Goal: Task Accomplishment & Management: Use online tool/utility

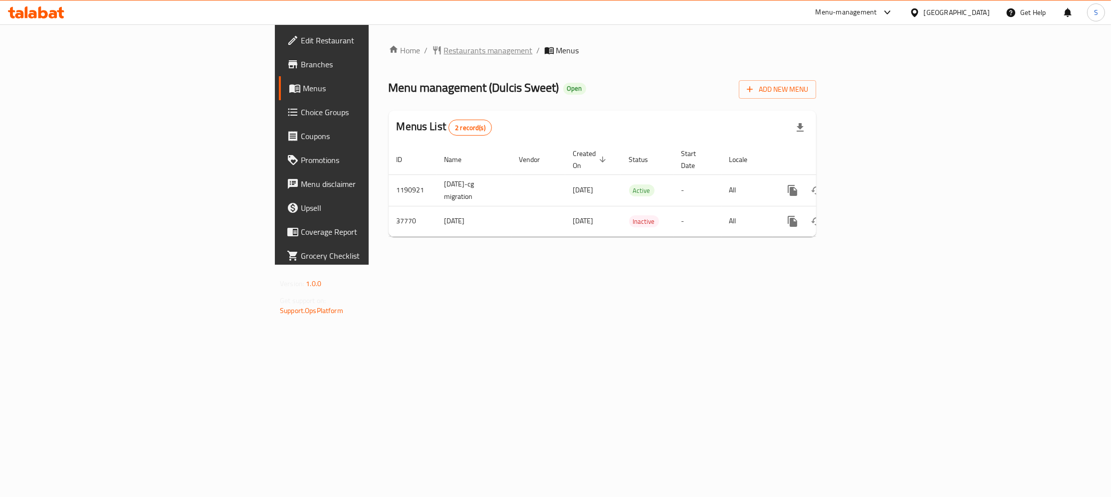
click at [444, 53] on span "Restaurants management" at bounding box center [488, 50] width 89 height 12
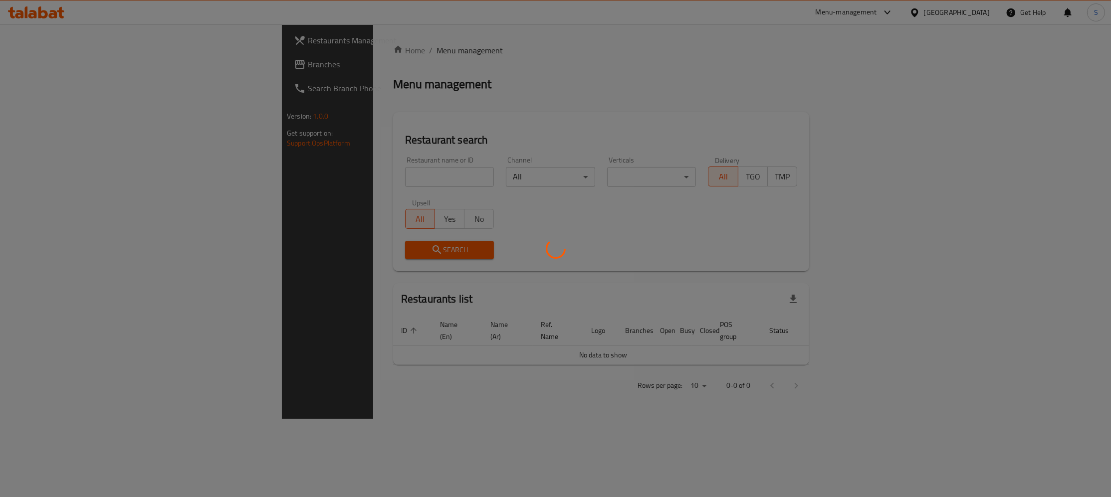
click at [342, 176] on div at bounding box center [555, 248] width 1111 height 497
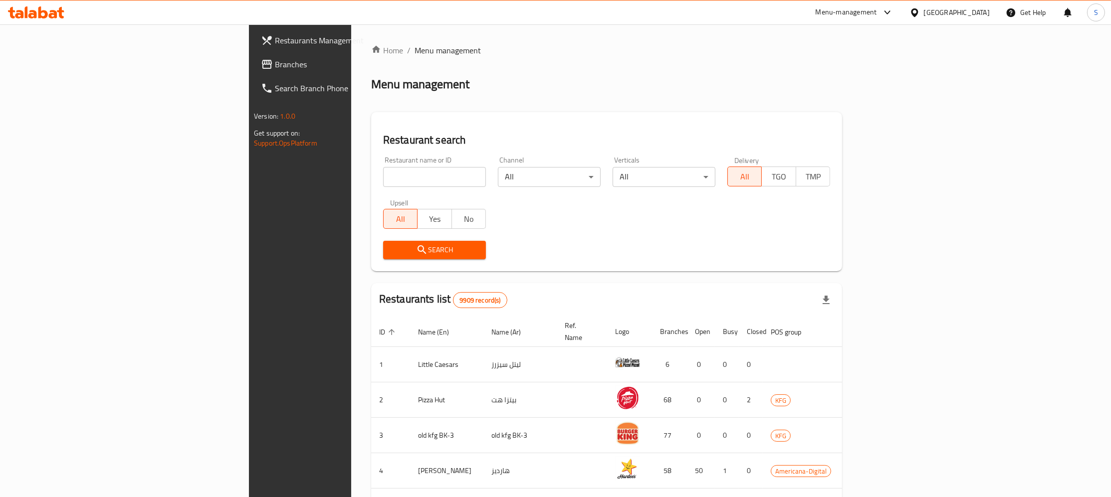
click at [326, 173] on div at bounding box center [555, 248] width 1111 height 497
click at [383, 173] on input "search" at bounding box center [434, 177] width 103 height 20
type input "bo mas"
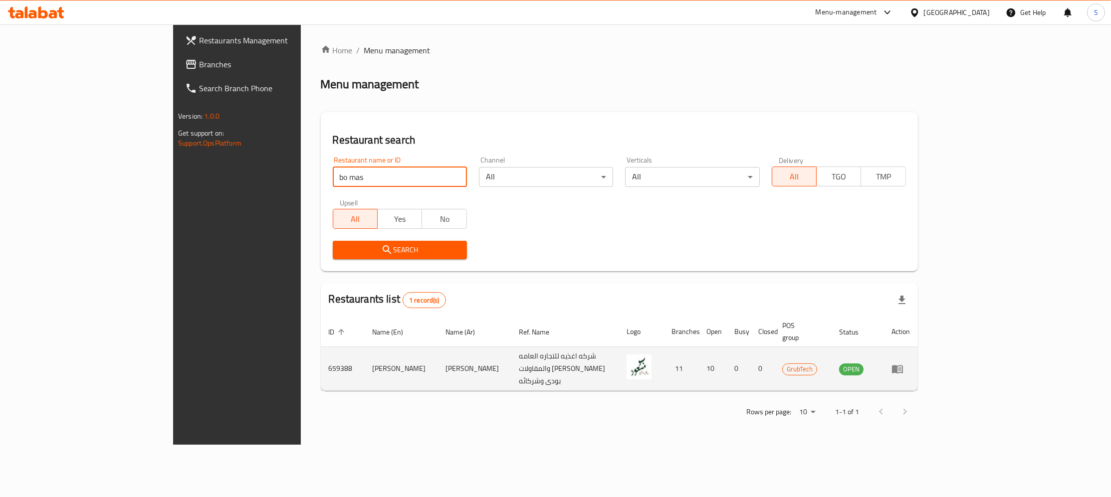
click at [918, 347] on td "enhanced table" at bounding box center [901, 369] width 34 height 44
click at [903, 363] on icon "enhanced table" at bounding box center [898, 369] width 12 height 12
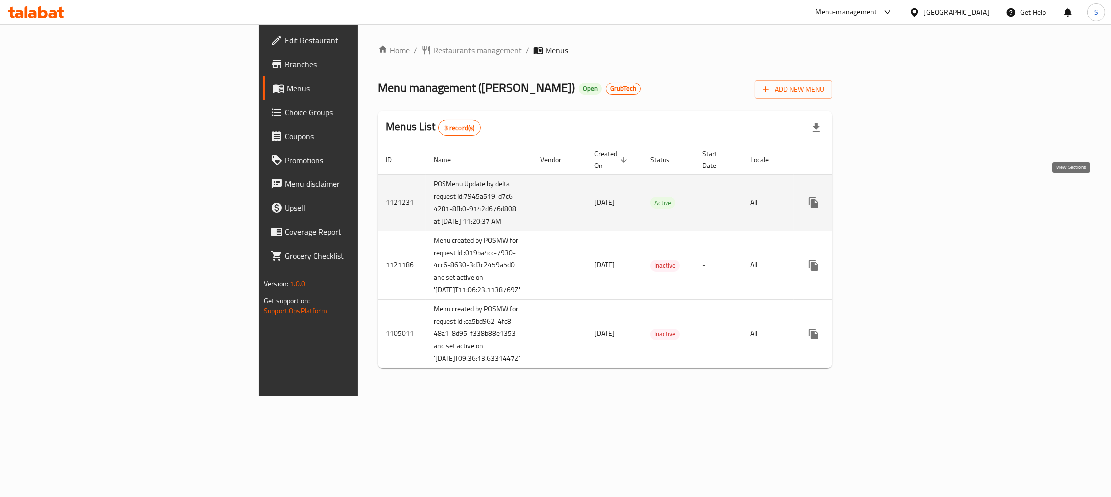
click at [890, 199] on icon "enhanced table" at bounding box center [885, 203] width 9 height 9
